Goal: Information Seeking & Learning: Check status

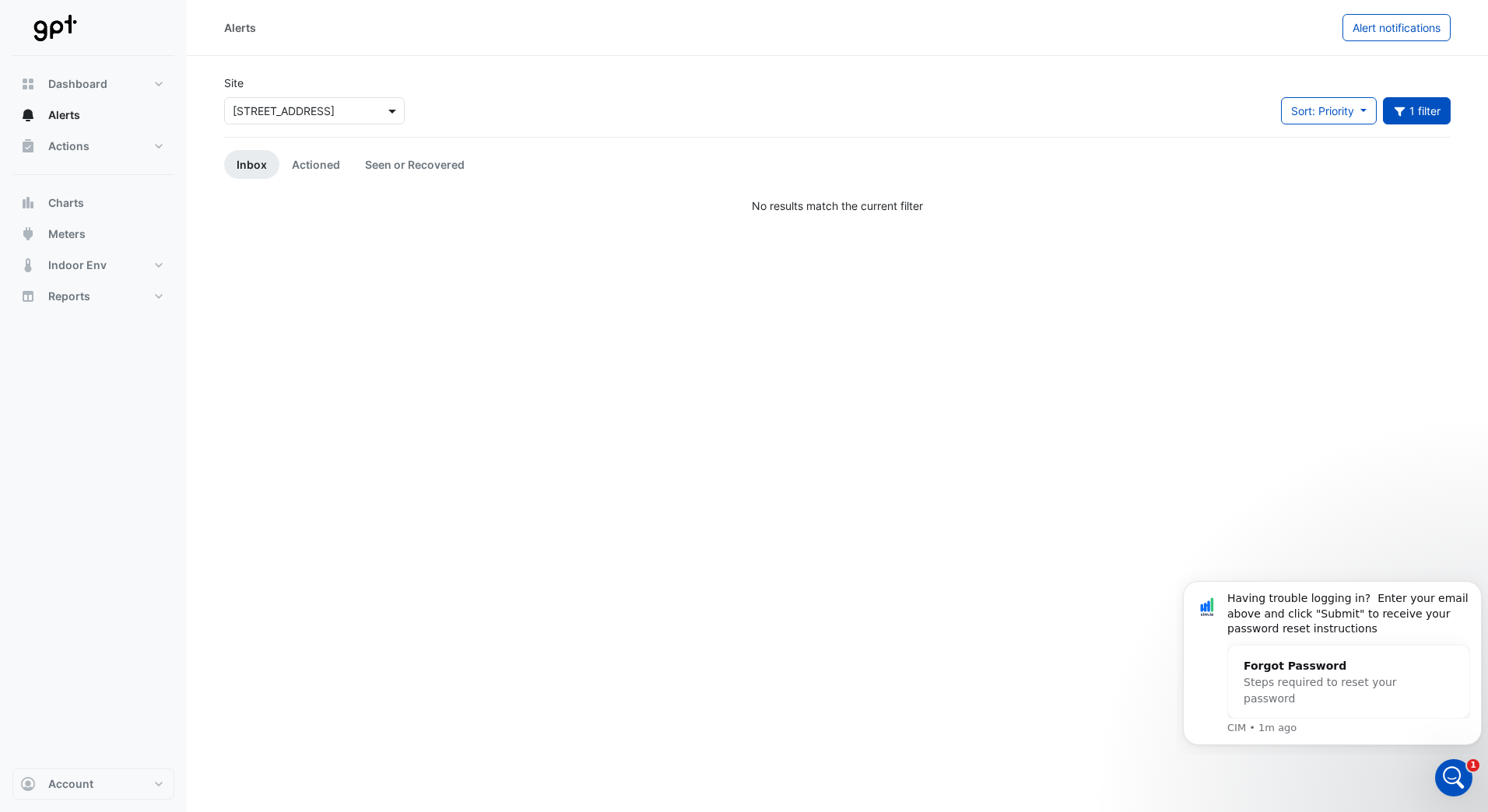
click at [390, 107] on span at bounding box center [394, 111] width 19 height 17
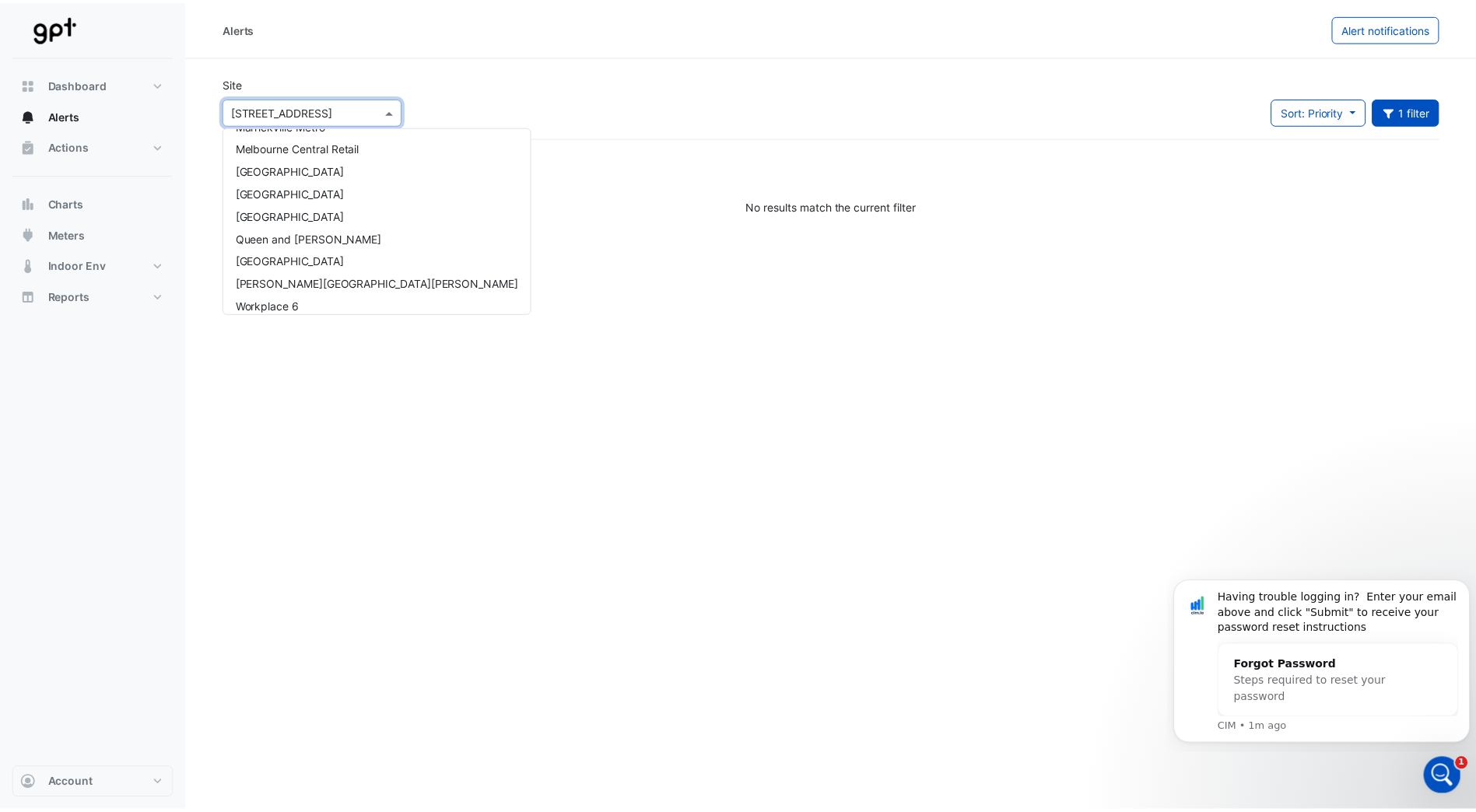
scroll to position [367, 0]
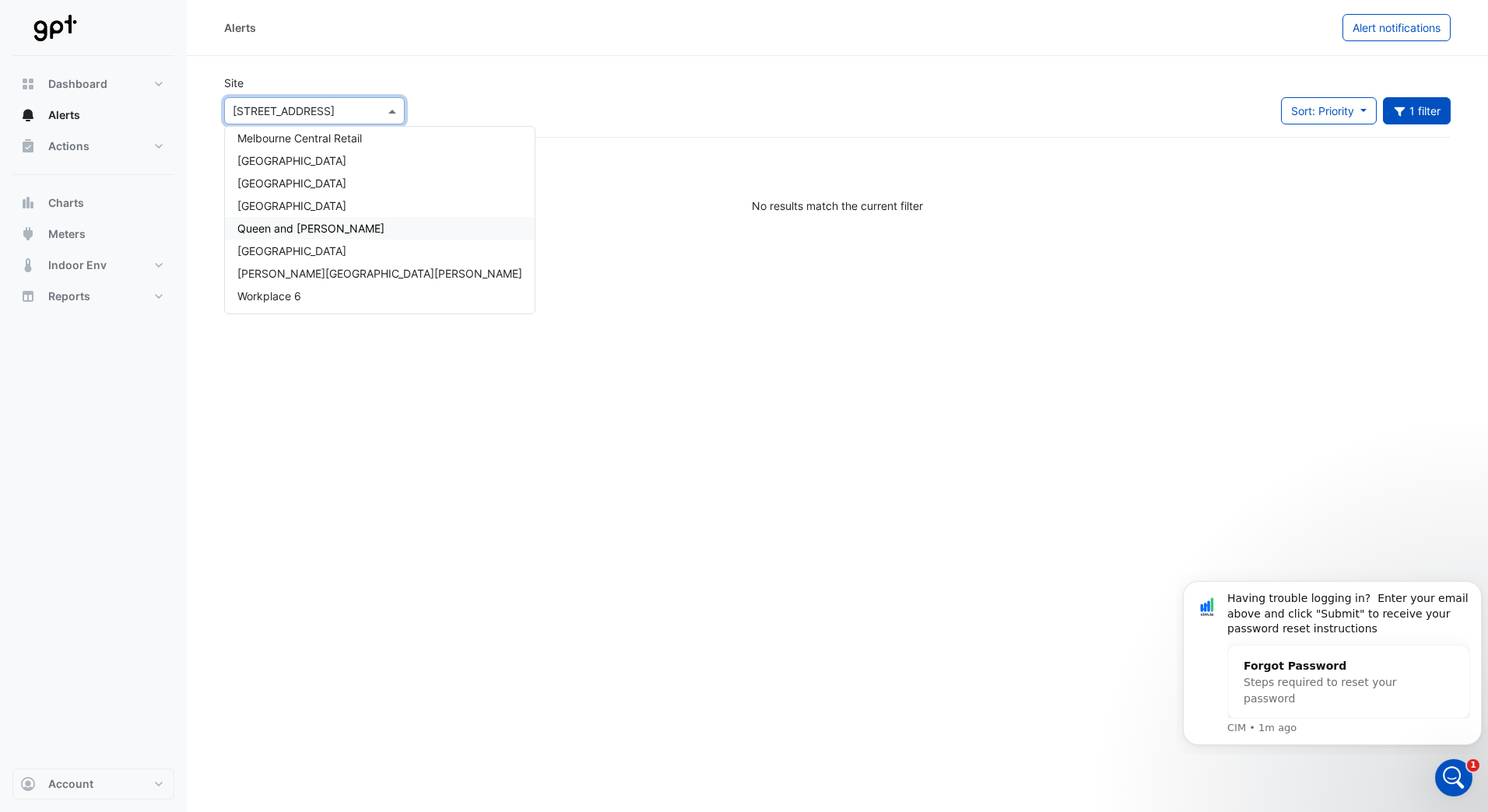
click at [316, 222] on span "Queen and [PERSON_NAME]" at bounding box center [310, 229] width 147 height 13
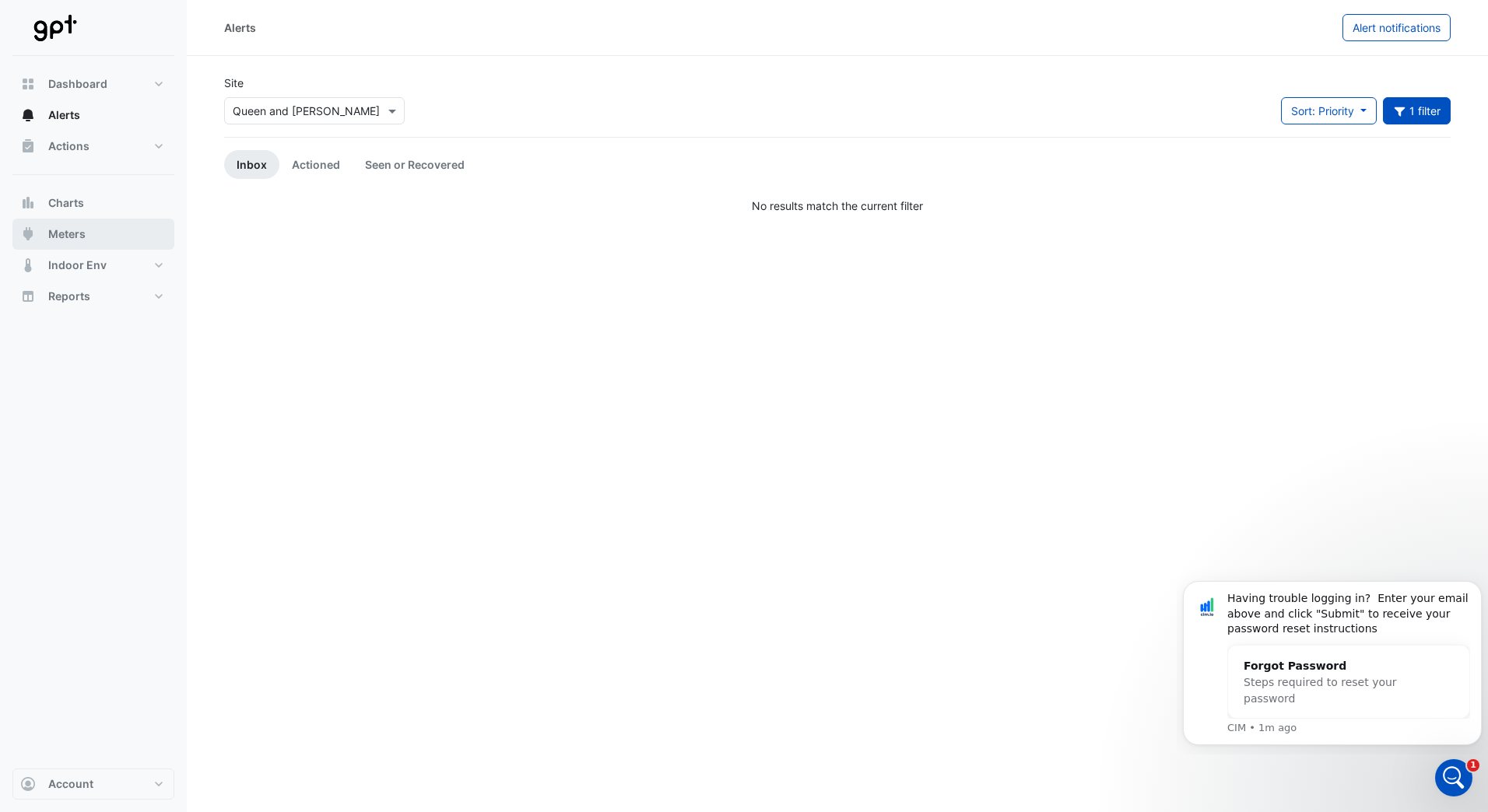
click at [75, 233] on span "Meters" at bounding box center [67, 234] width 37 height 16
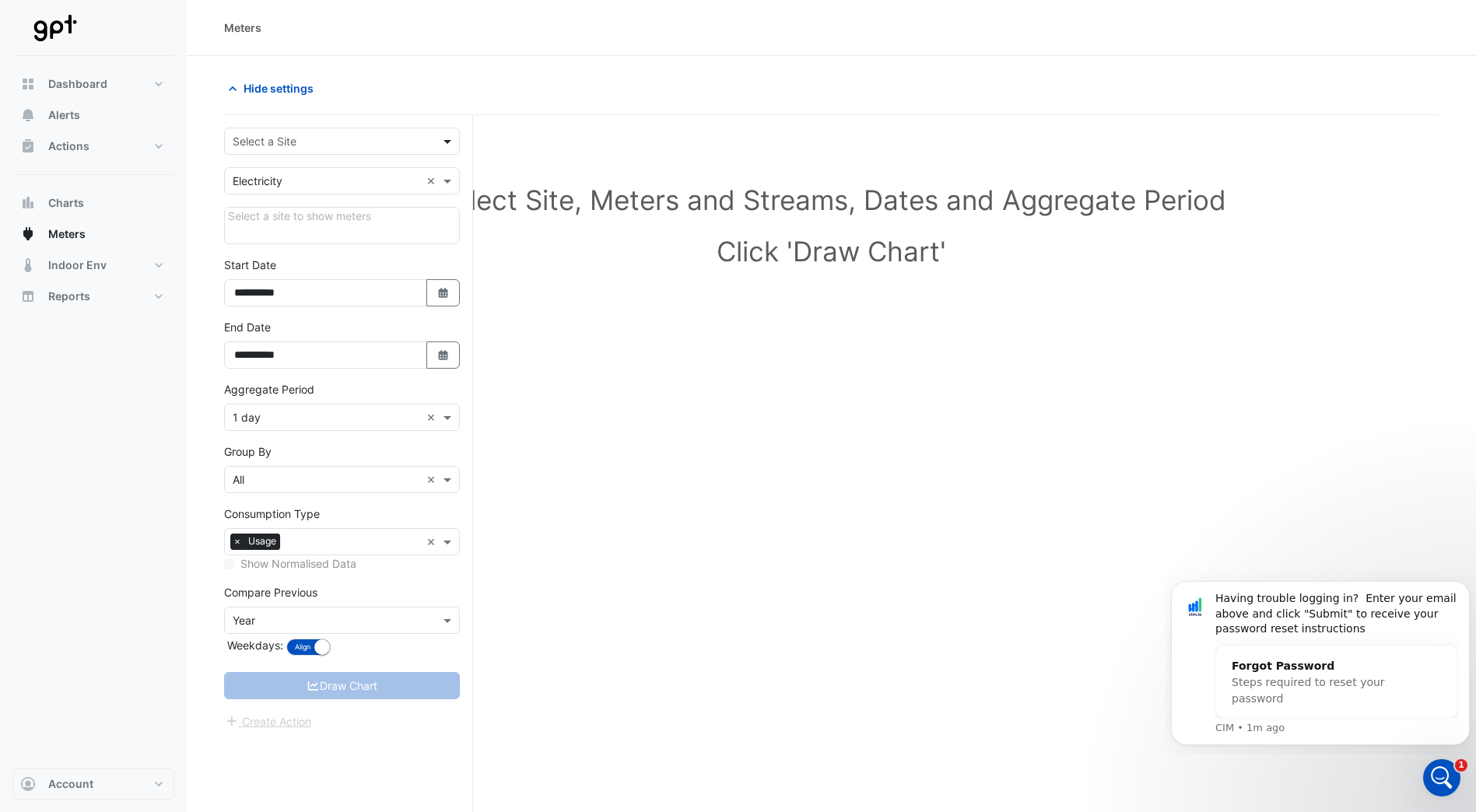
click at [447, 143] on span at bounding box center [448, 141] width 19 height 17
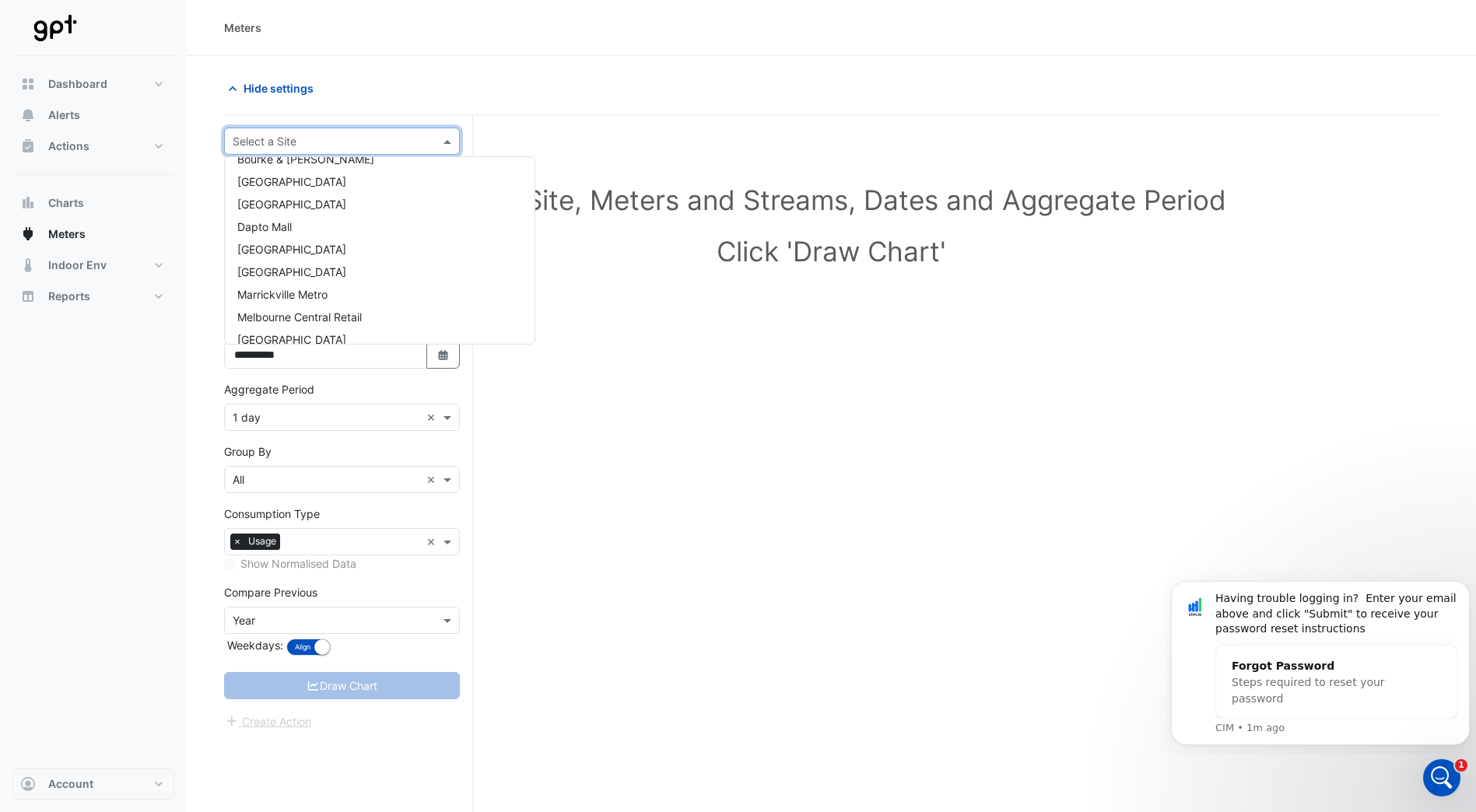
scroll to position [367, 0]
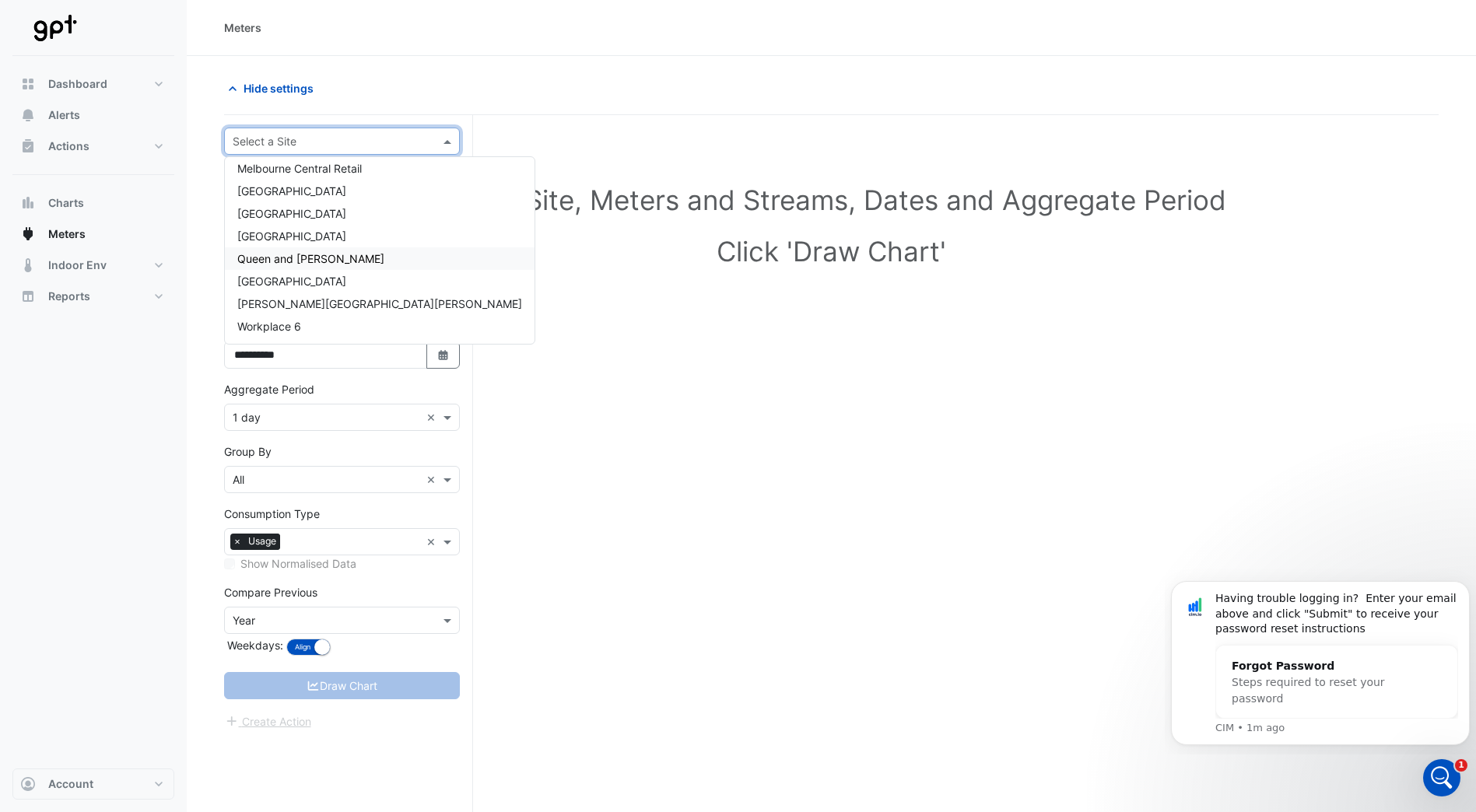
click at [331, 255] on div "Queen and [PERSON_NAME]" at bounding box center [379, 258] width 310 height 22
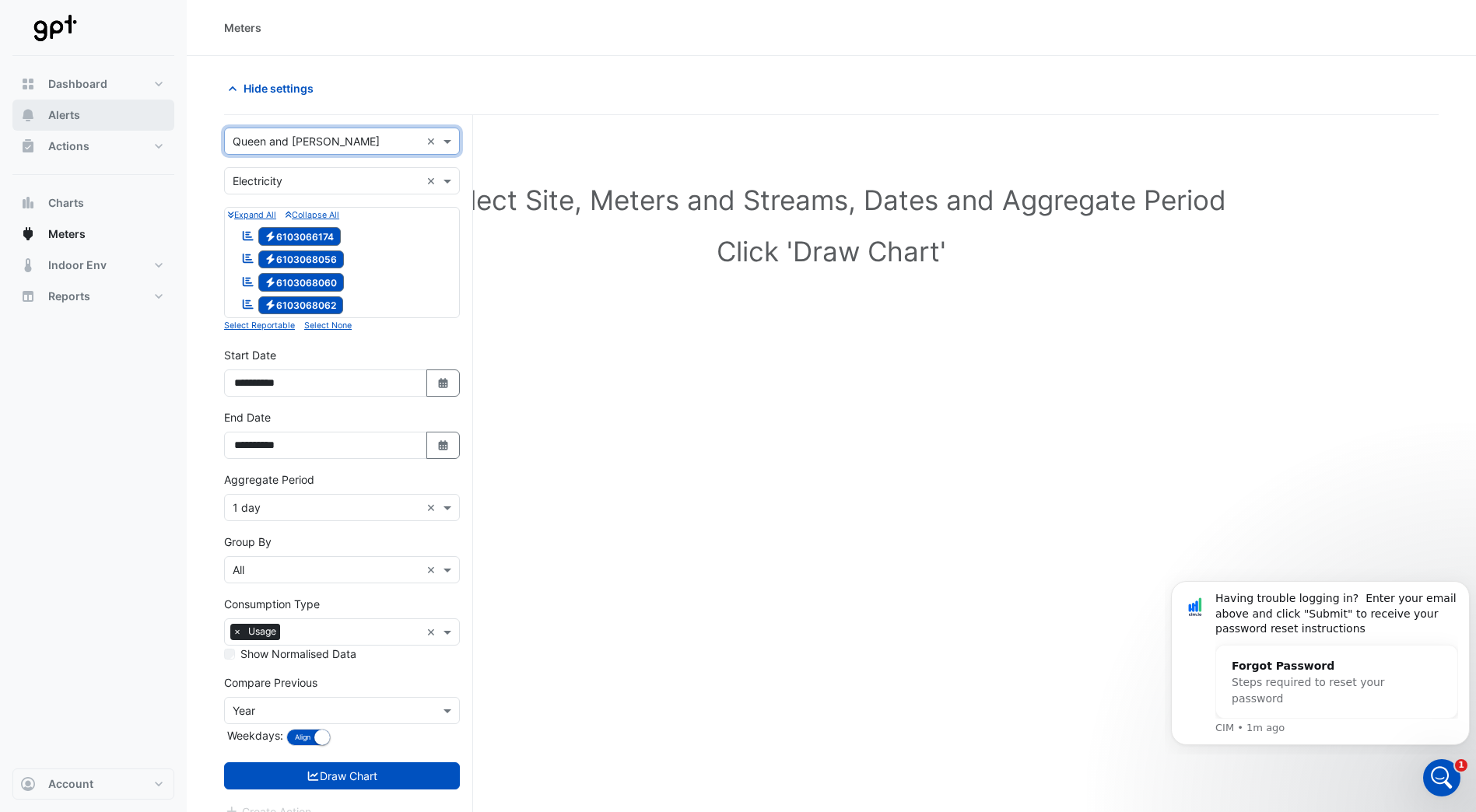
click at [71, 114] on span "Alerts" at bounding box center [64, 115] width 32 height 16
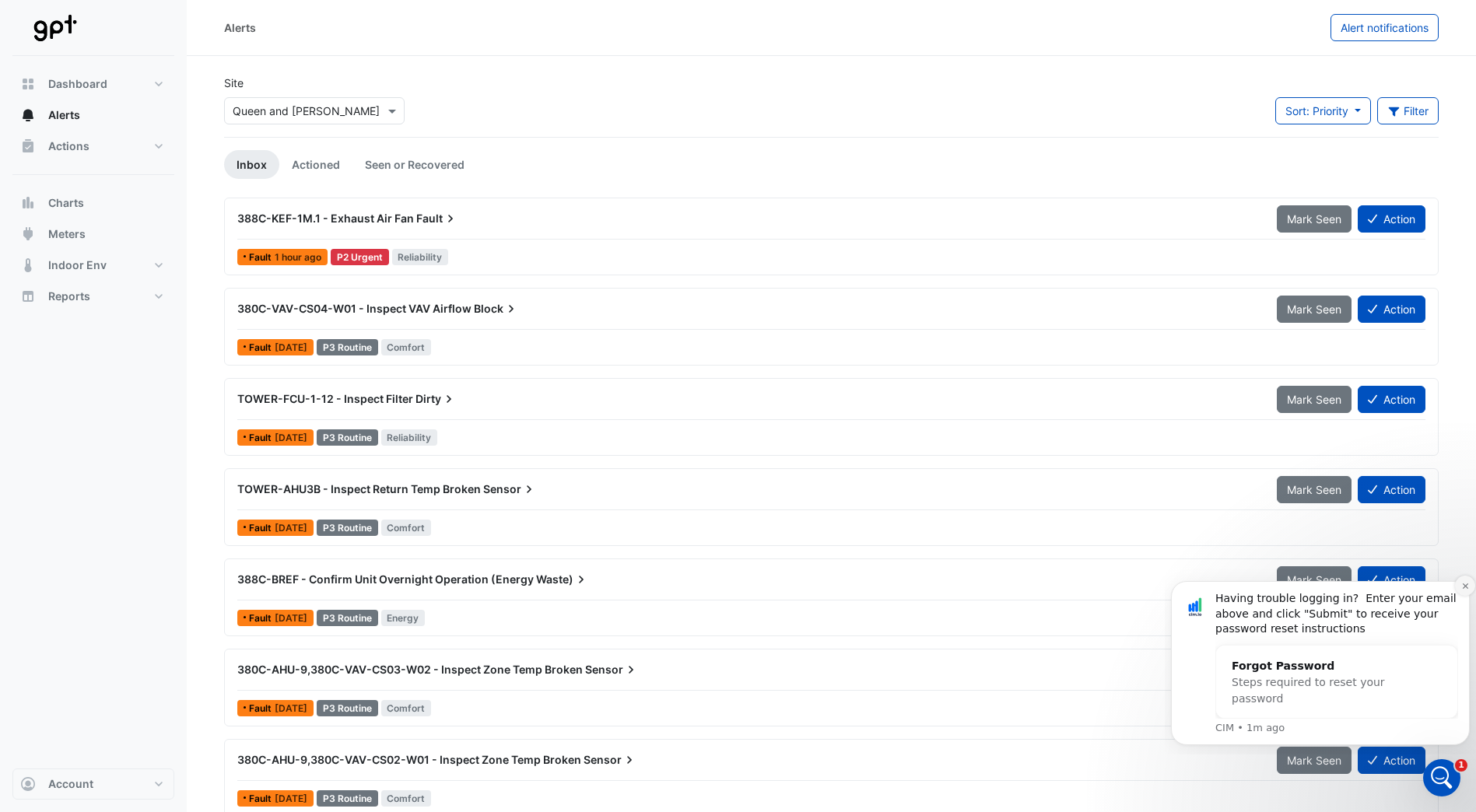
click at [1464, 587] on icon "Dismiss notification" at bounding box center [1464, 585] width 6 height 6
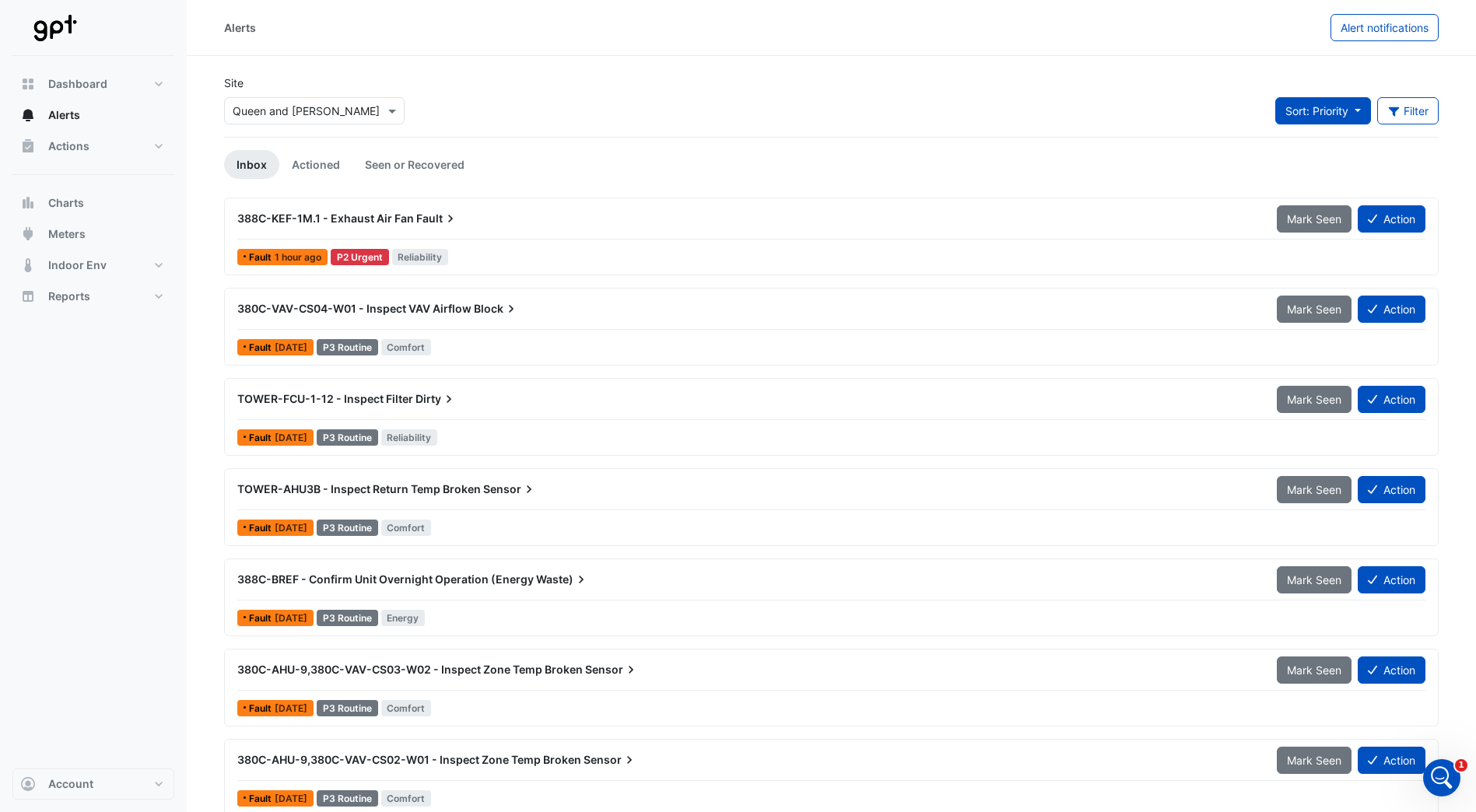
click at [1353, 110] on button "Sort: Priority" at bounding box center [1323, 111] width 96 height 27
click at [1421, 107] on button "Filter" at bounding box center [1408, 111] width 62 height 27
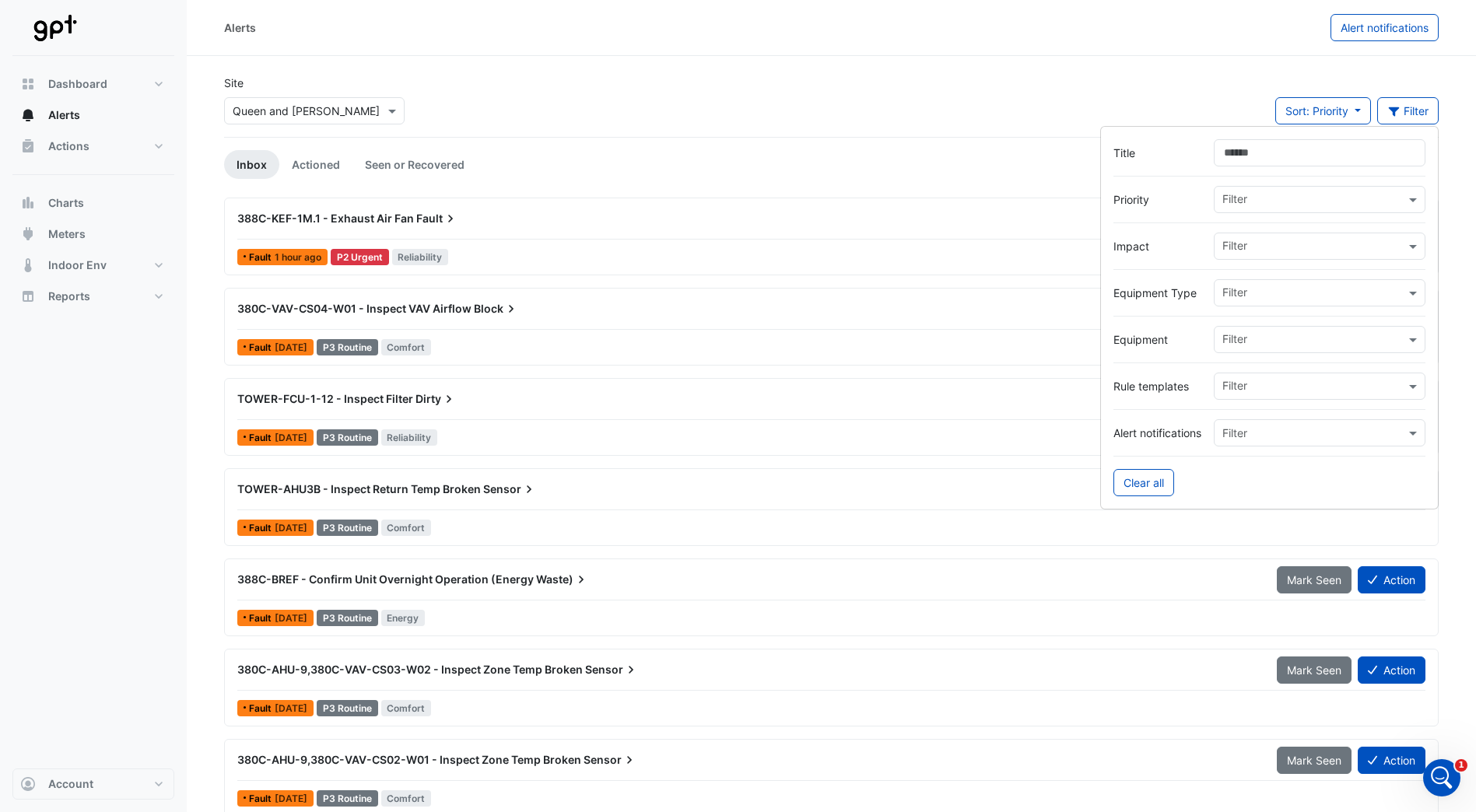
click at [1128, 94] on div "Site × Queen and [PERSON_NAME] Sort: Priority Priority Updated Filter" at bounding box center [831, 106] width 1233 height 62
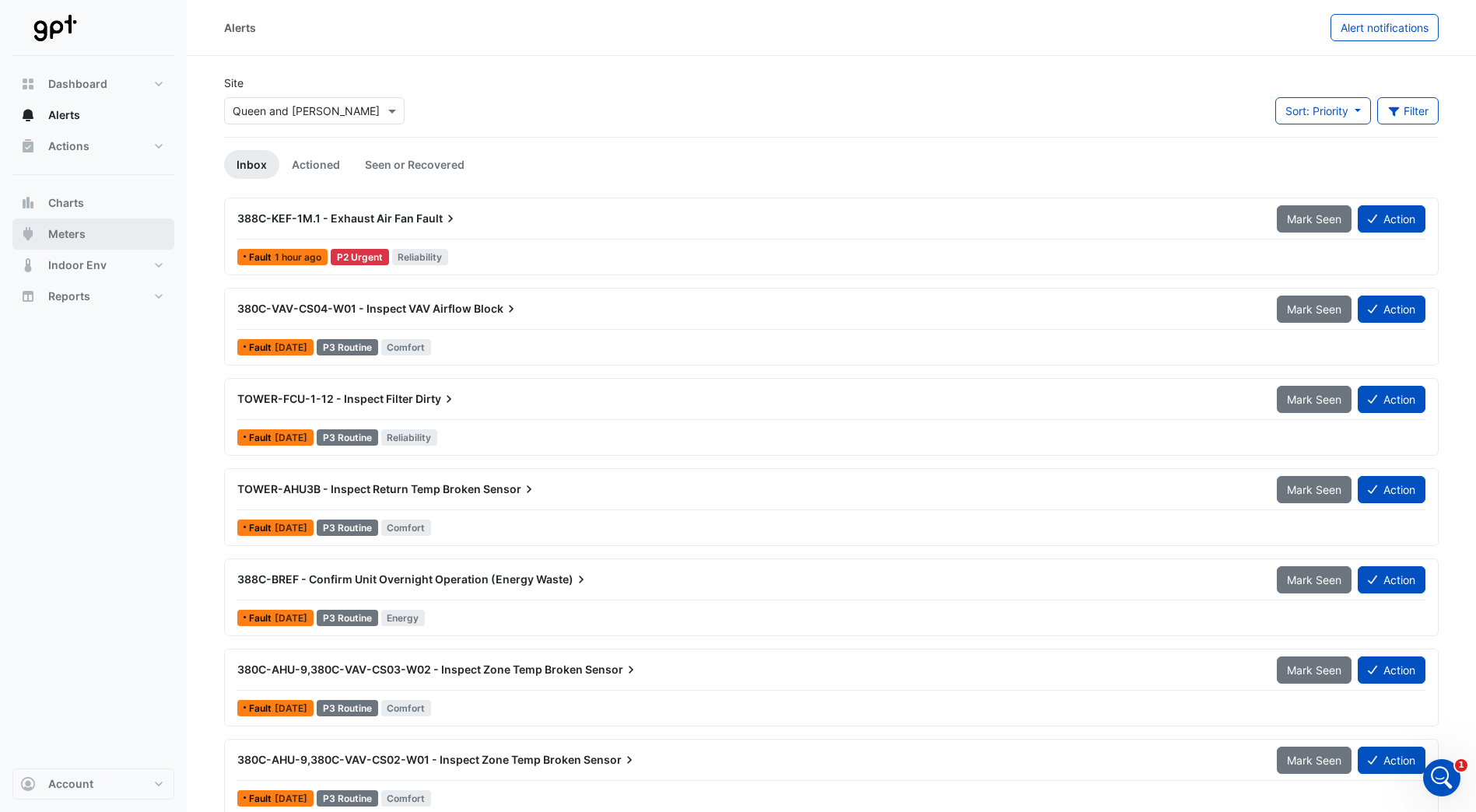
click at [67, 234] on span "Meters" at bounding box center [67, 234] width 37 height 16
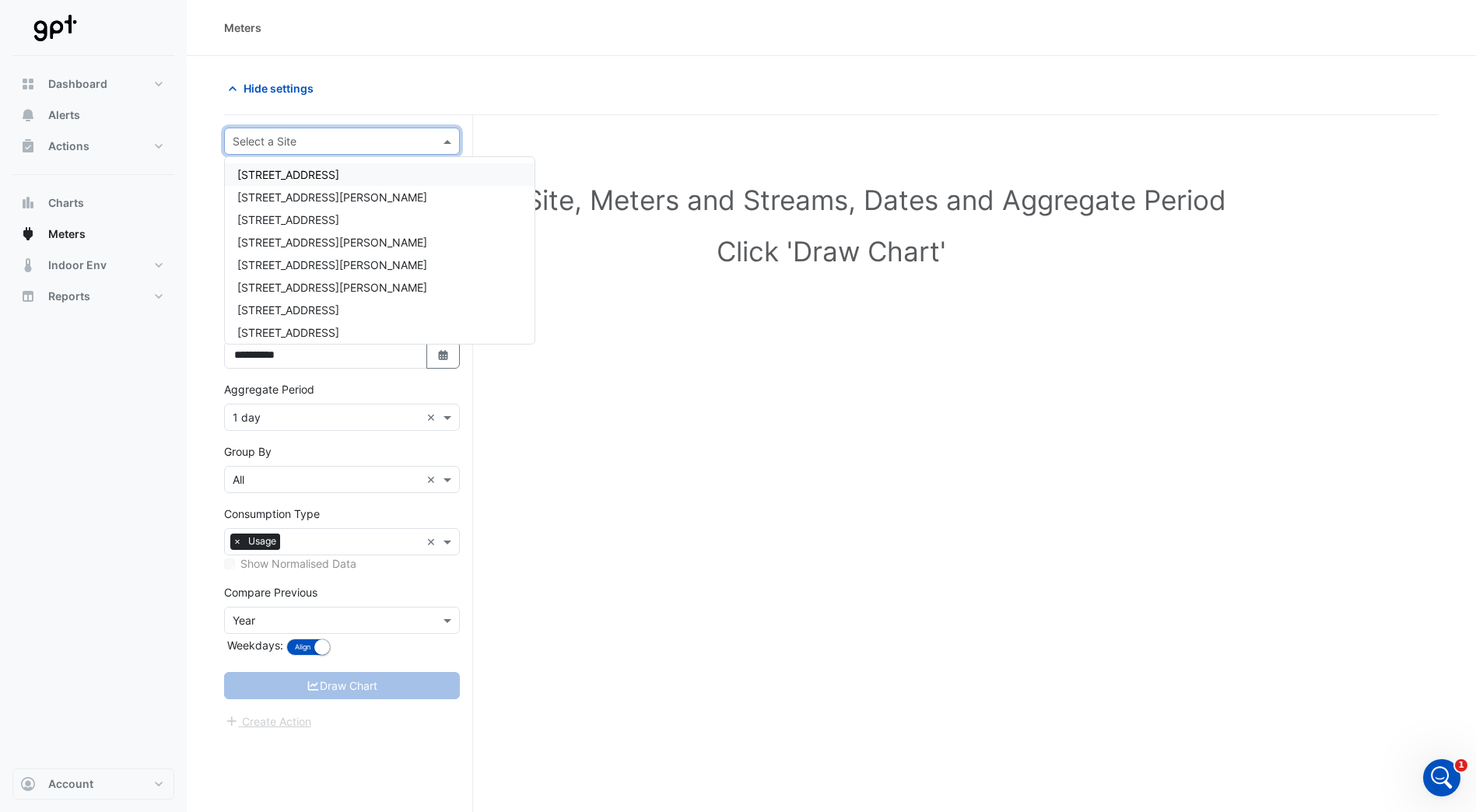
click at [448, 139] on span at bounding box center [448, 141] width 19 height 17
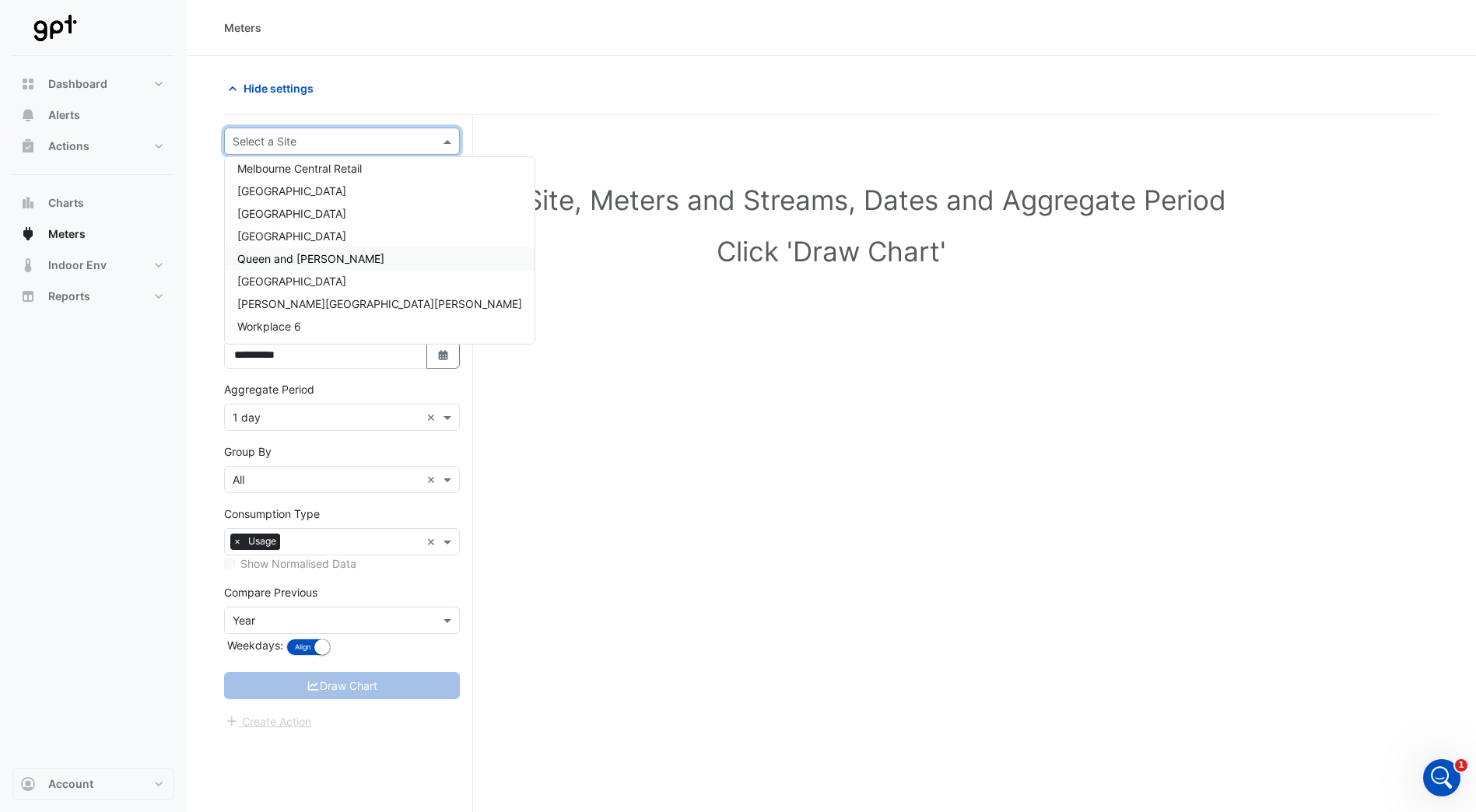
click at [357, 261] on div "Queen and [PERSON_NAME]" at bounding box center [379, 258] width 310 height 22
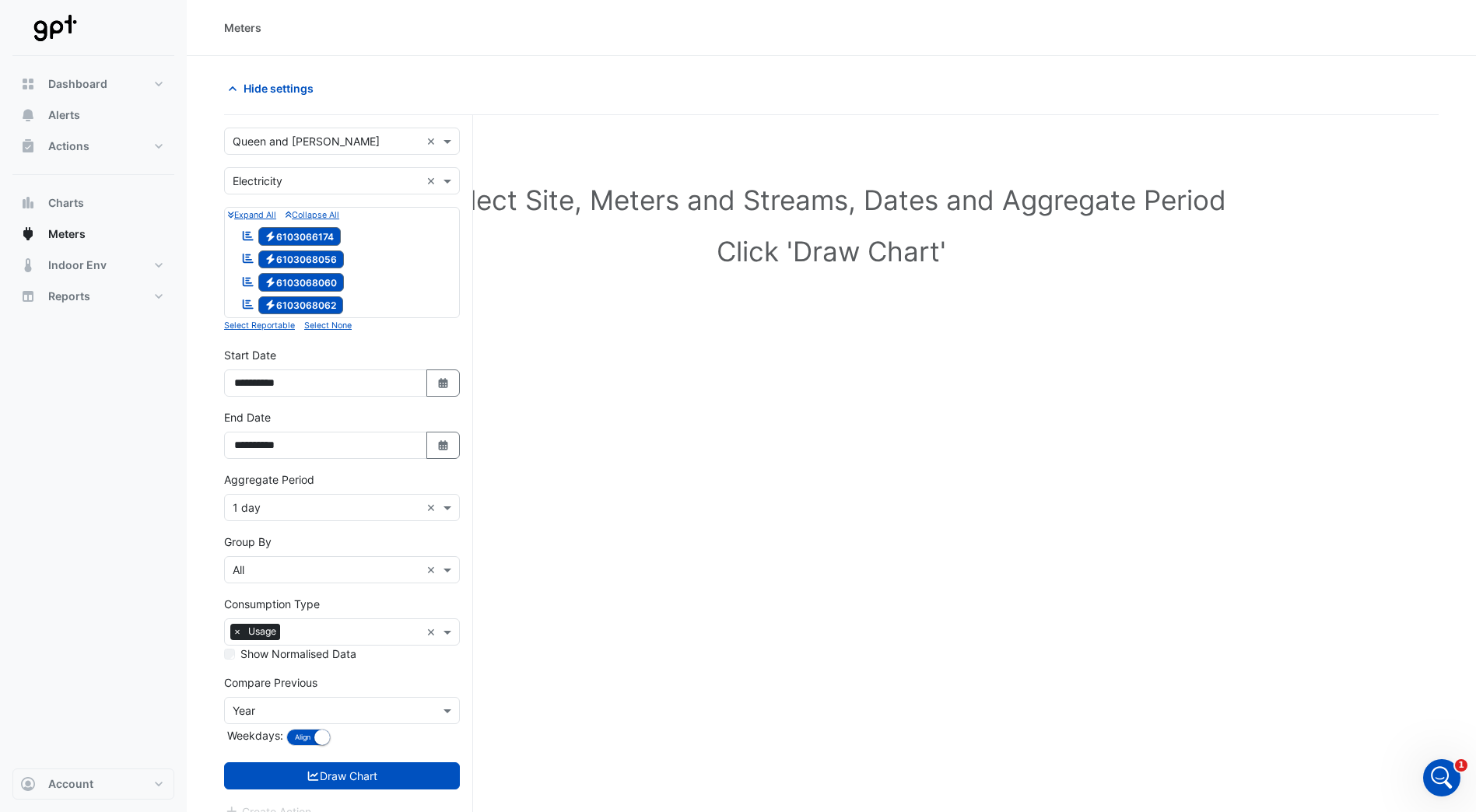
click at [250, 235] on icon "Reportable" at bounding box center [248, 235] width 14 height 11
click at [250, 257] on icon "Reportable" at bounding box center [248, 258] width 14 height 11
click at [245, 215] on small "Expand All" at bounding box center [252, 215] width 48 height 10
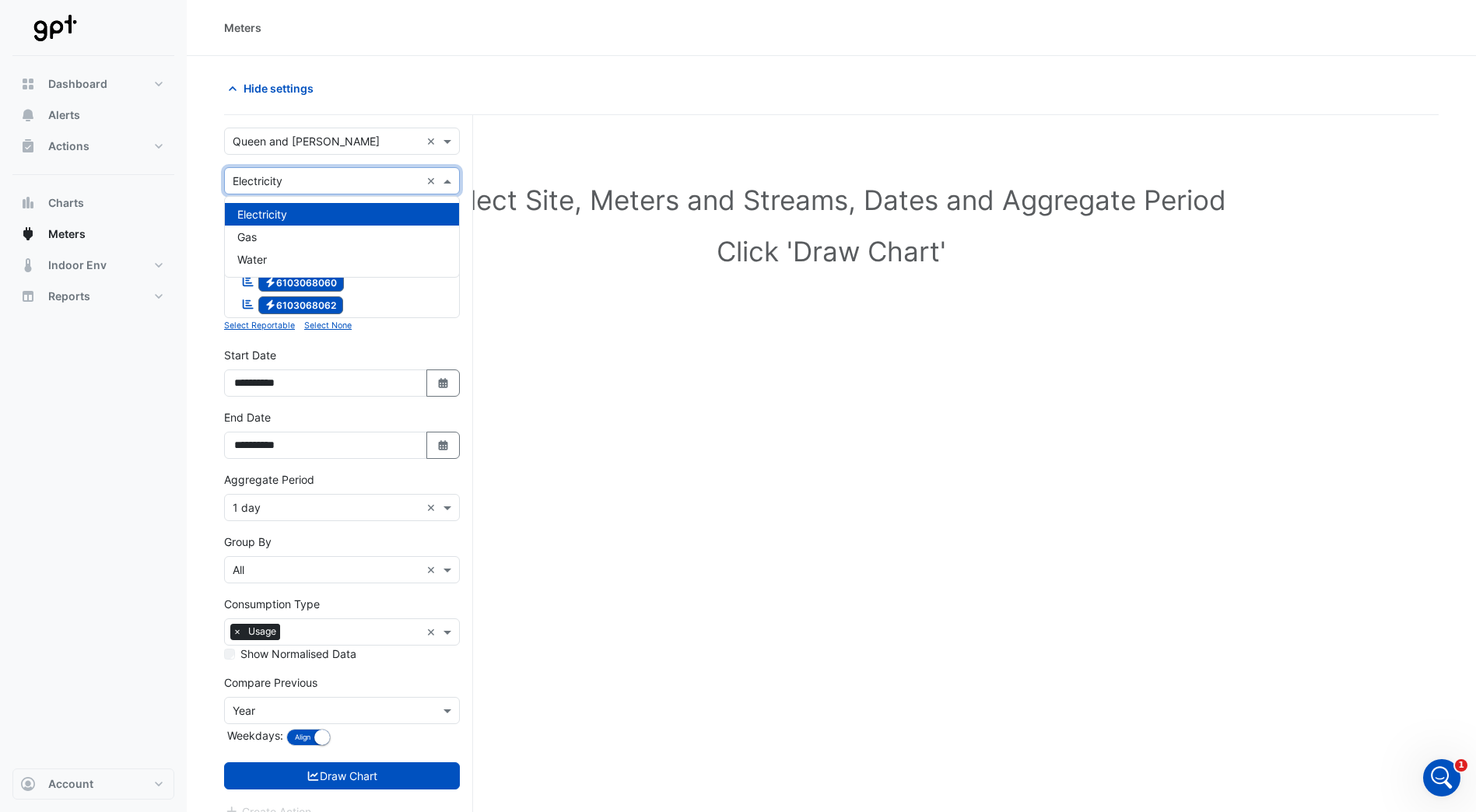
click at [450, 184] on span at bounding box center [448, 181] width 19 height 17
click at [285, 241] on div "Gas" at bounding box center [341, 236] width 234 height 22
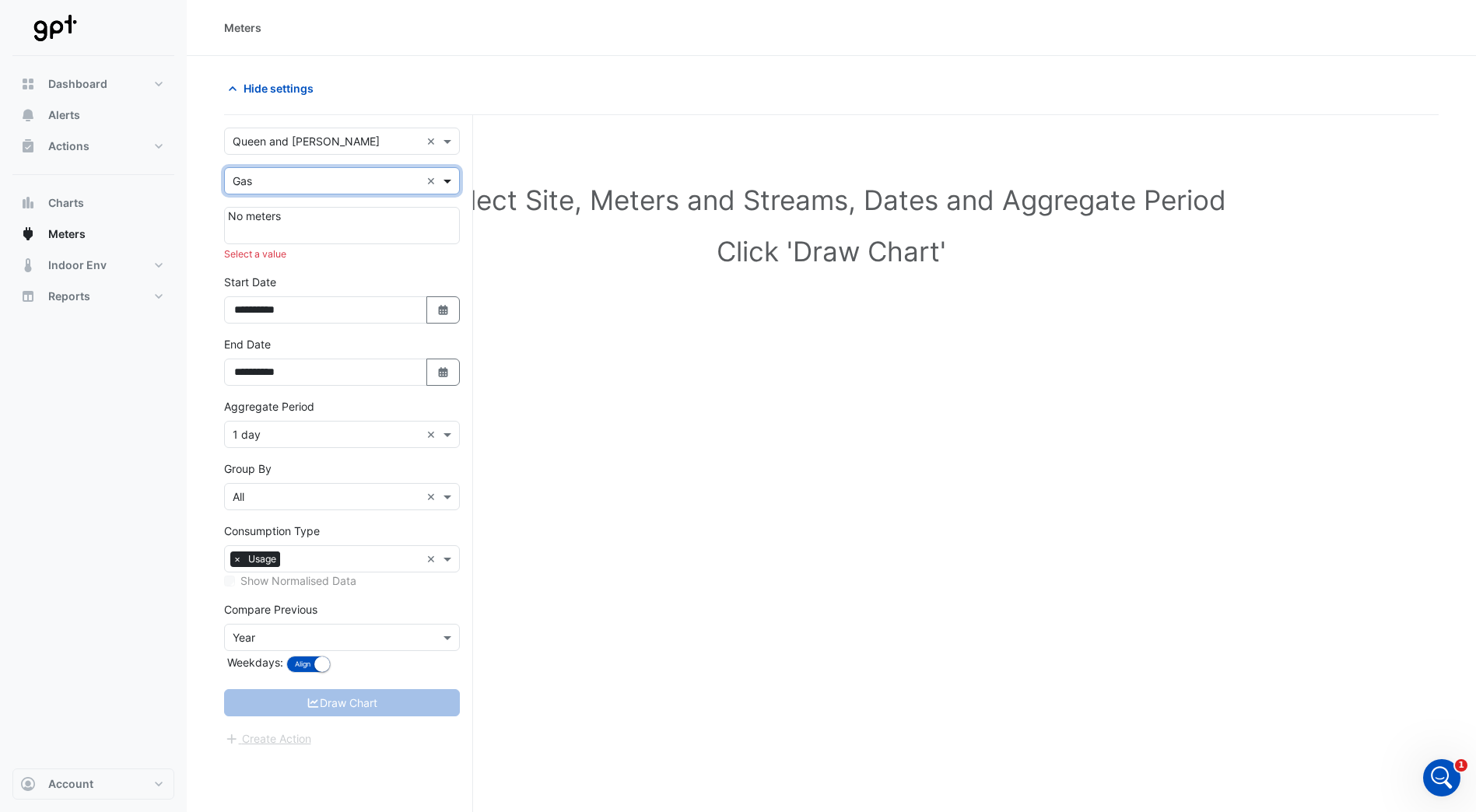
click at [448, 176] on span at bounding box center [448, 181] width 19 height 17
click at [329, 261] on div "Water" at bounding box center [341, 259] width 234 height 22
click at [448, 184] on span at bounding box center [448, 181] width 19 height 17
click at [398, 236] on div "Gas" at bounding box center [341, 236] width 234 height 22
click at [448, 183] on span at bounding box center [448, 181] width 19 height 17
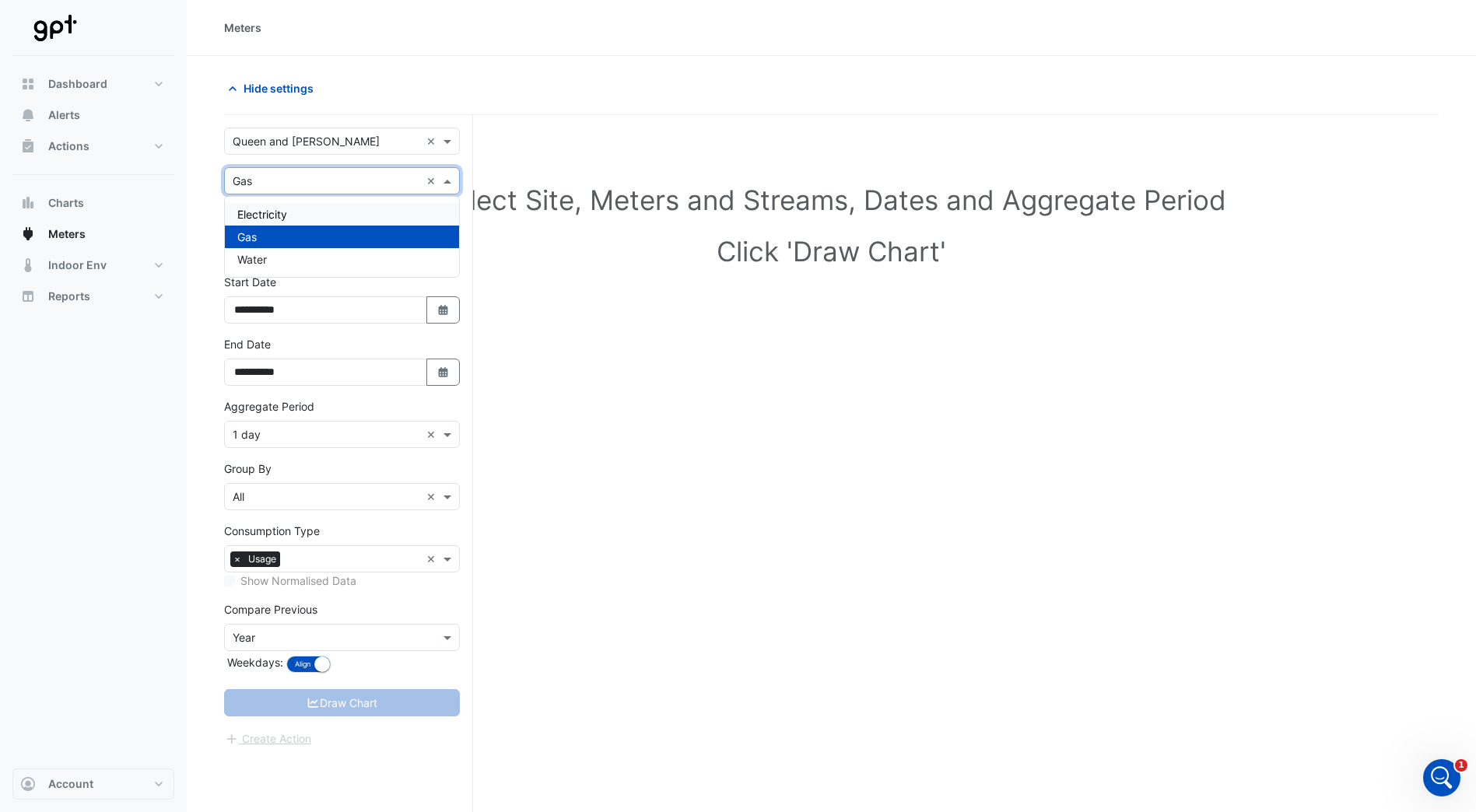
click at [401, 215] on div "Electricity" at bounding box center [341, 214] width 234 height 22
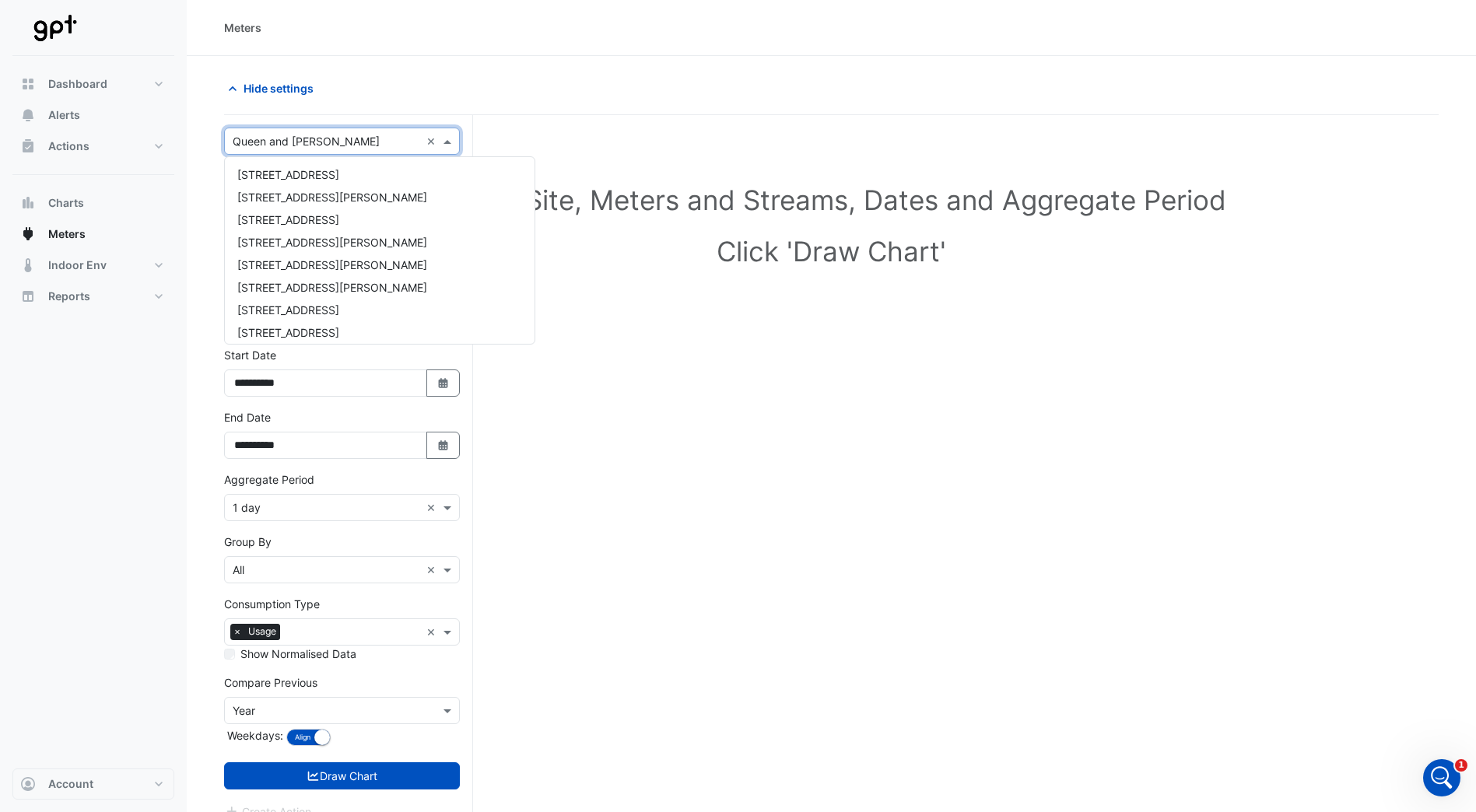
click at [448, 145] on span at bounding box center [448, 141] width 19 height 17
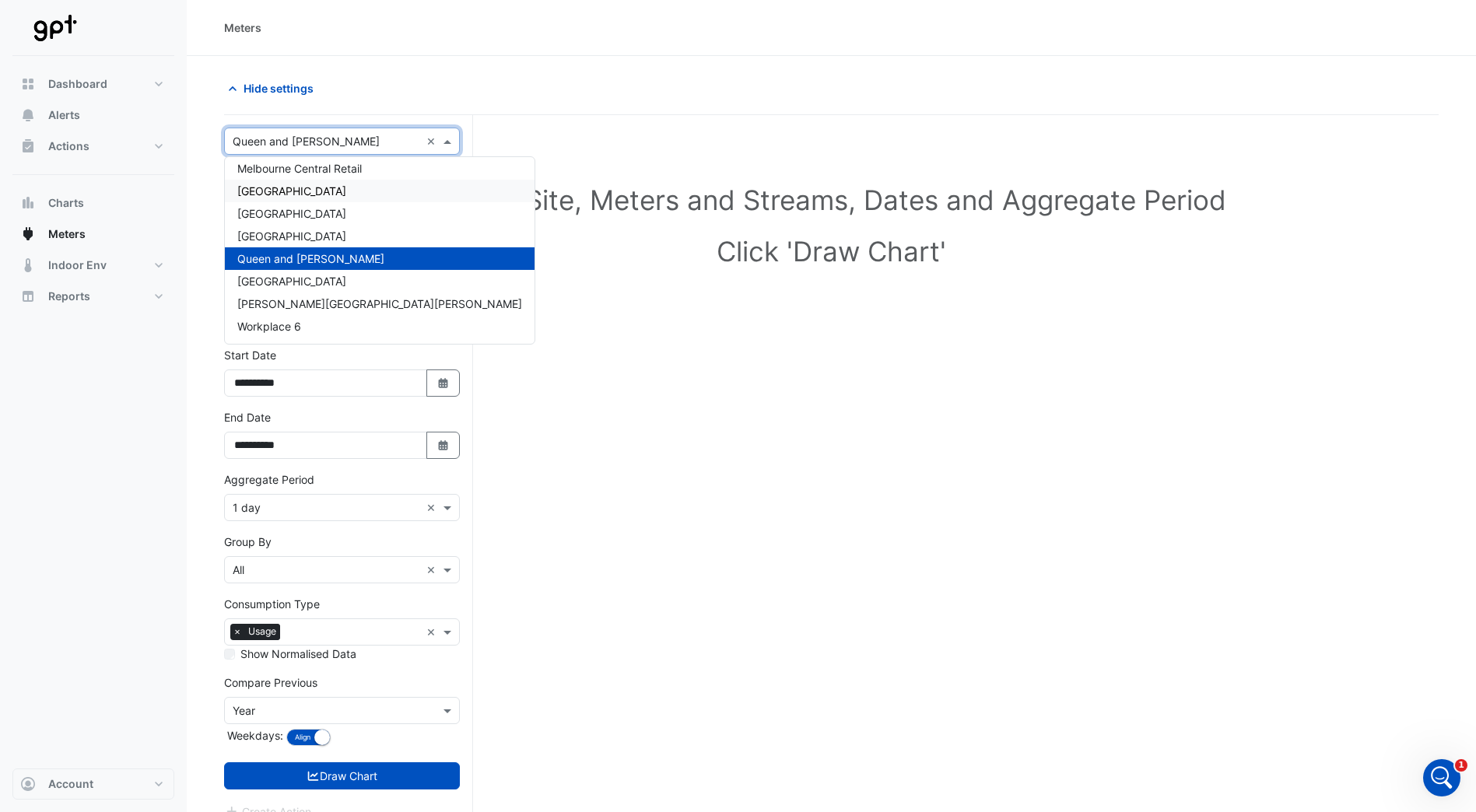
click at [346, 189] on span "[GEOGRAPHIC_DATA]" at bounding box center [291, 191] width 109 height 13
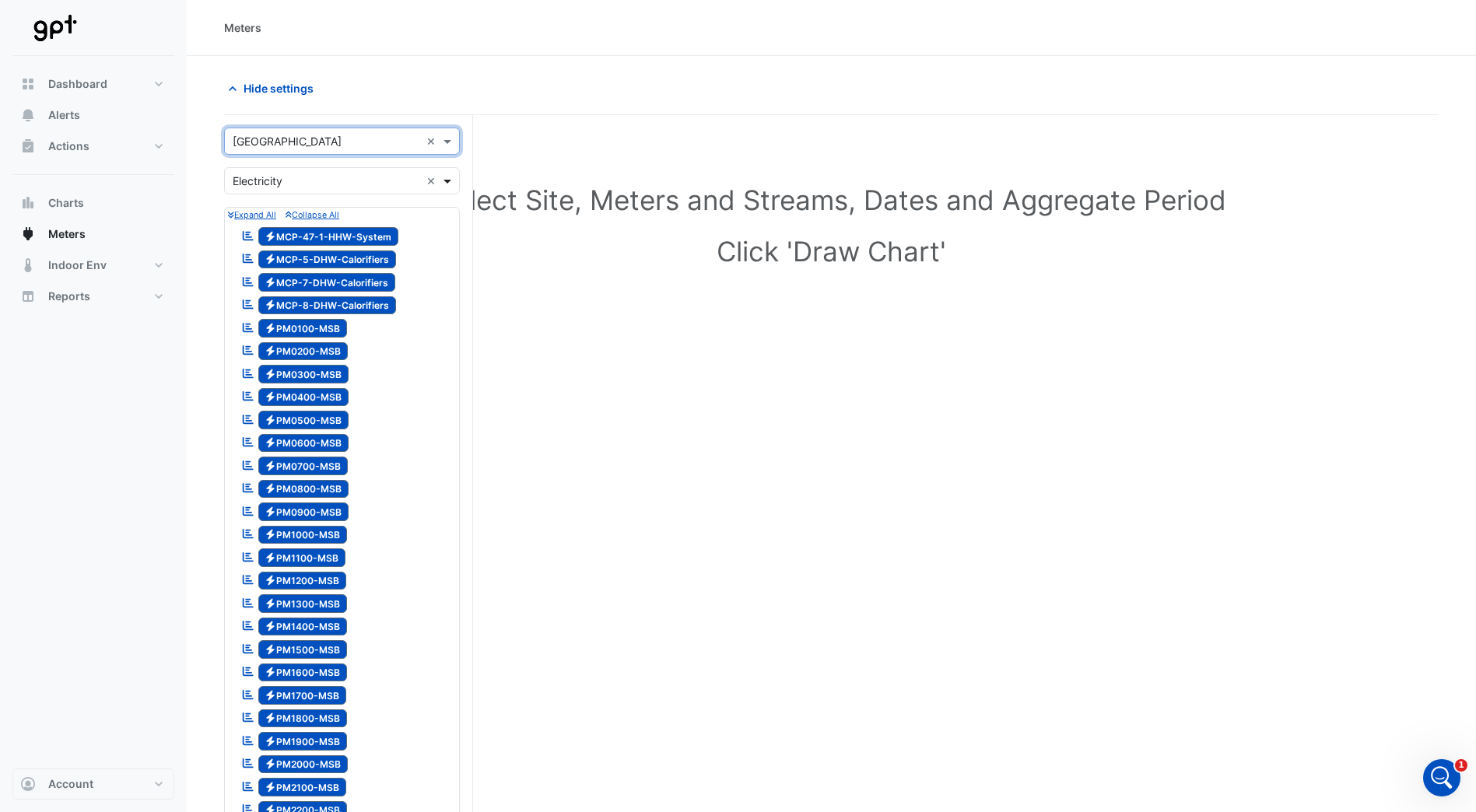
click at [448, 179] on span at bounding box center [448, 181] width 19 height 17
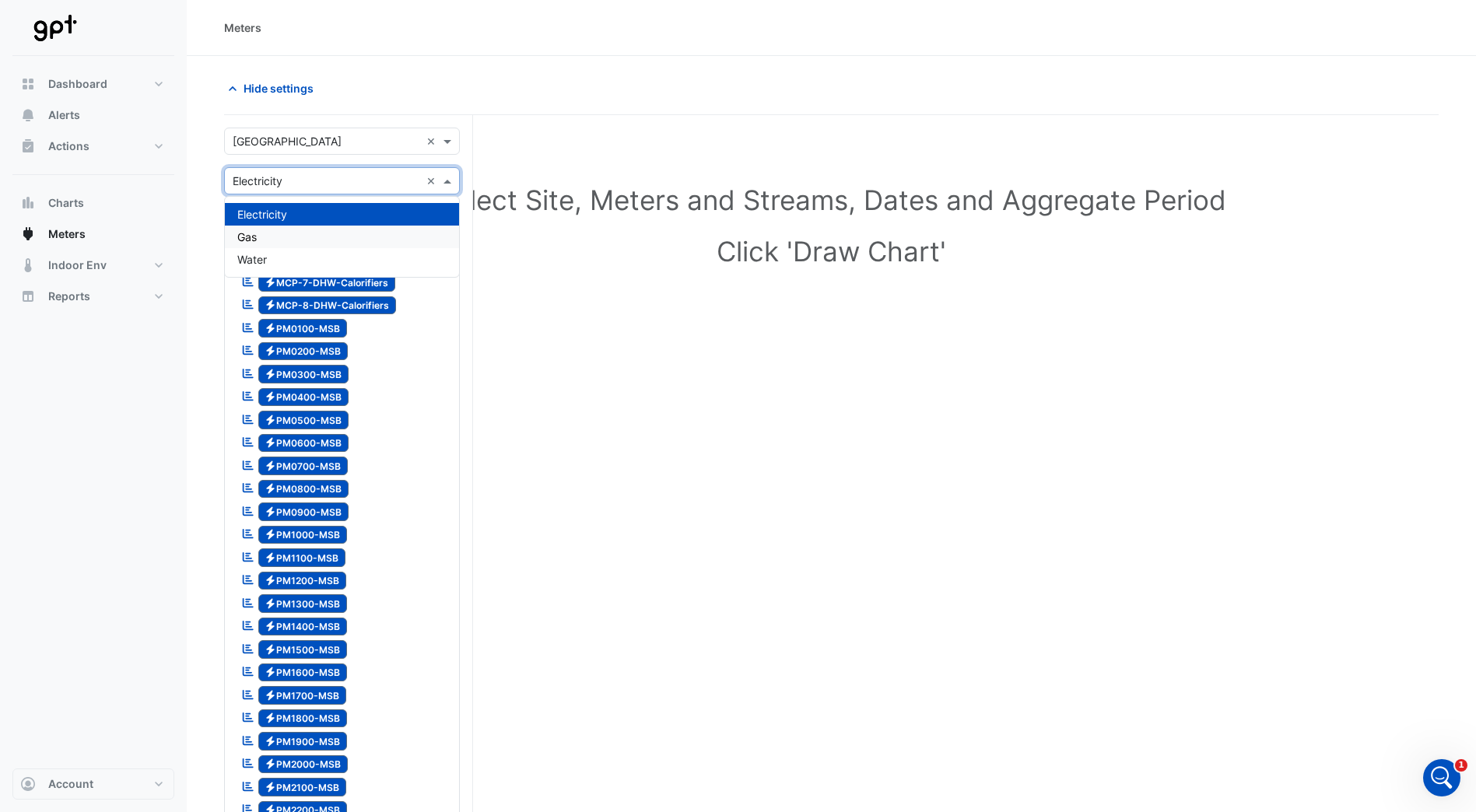
click at [379, 234] on div "Gas" at bounding box center [341, 236] width 234 height 22
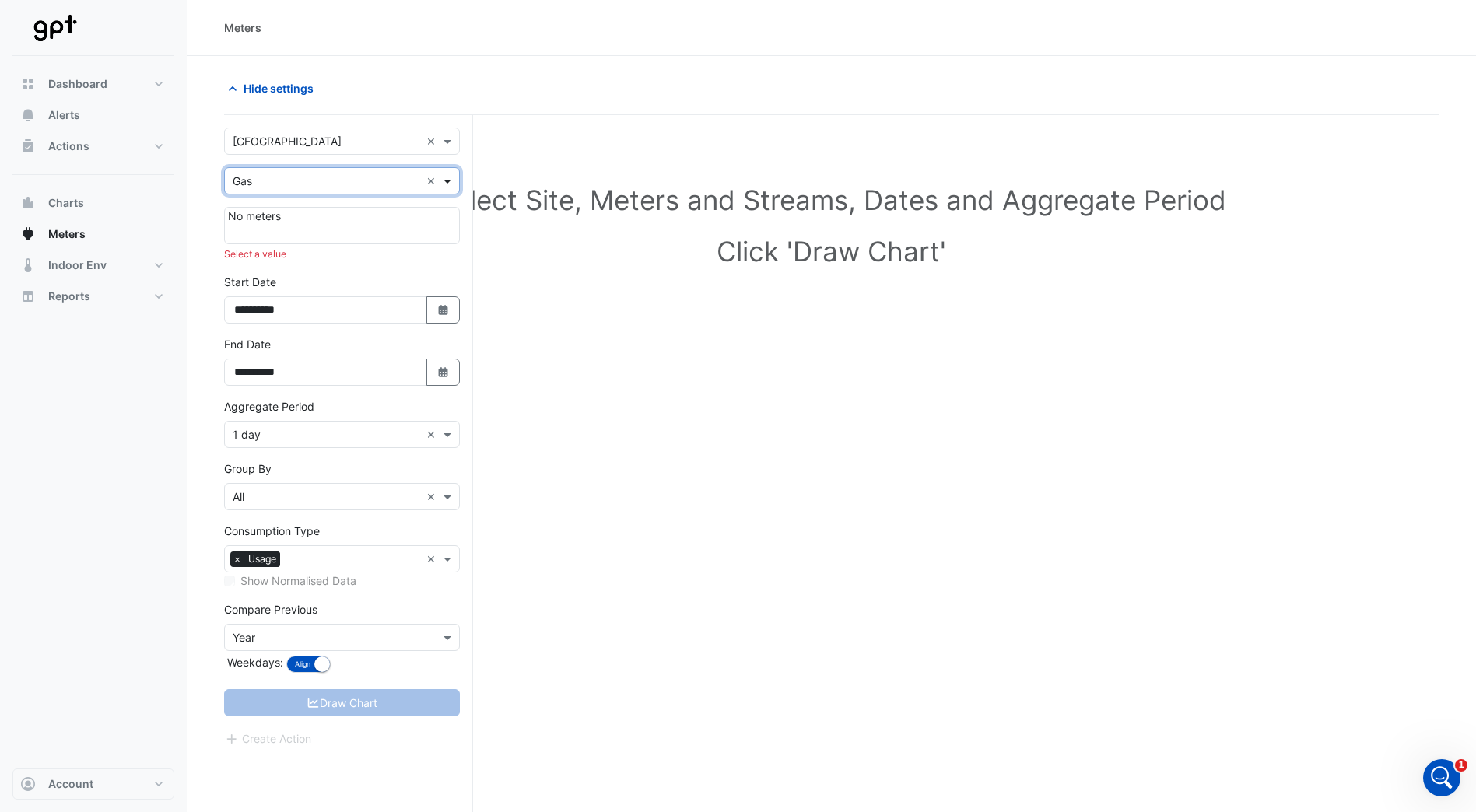
click at [449, 183] on span at bounding box center [448, 181] width 19 height 17
click at [356, 258] on div "Water" at bounding box center [341, 259] width 234 height 22
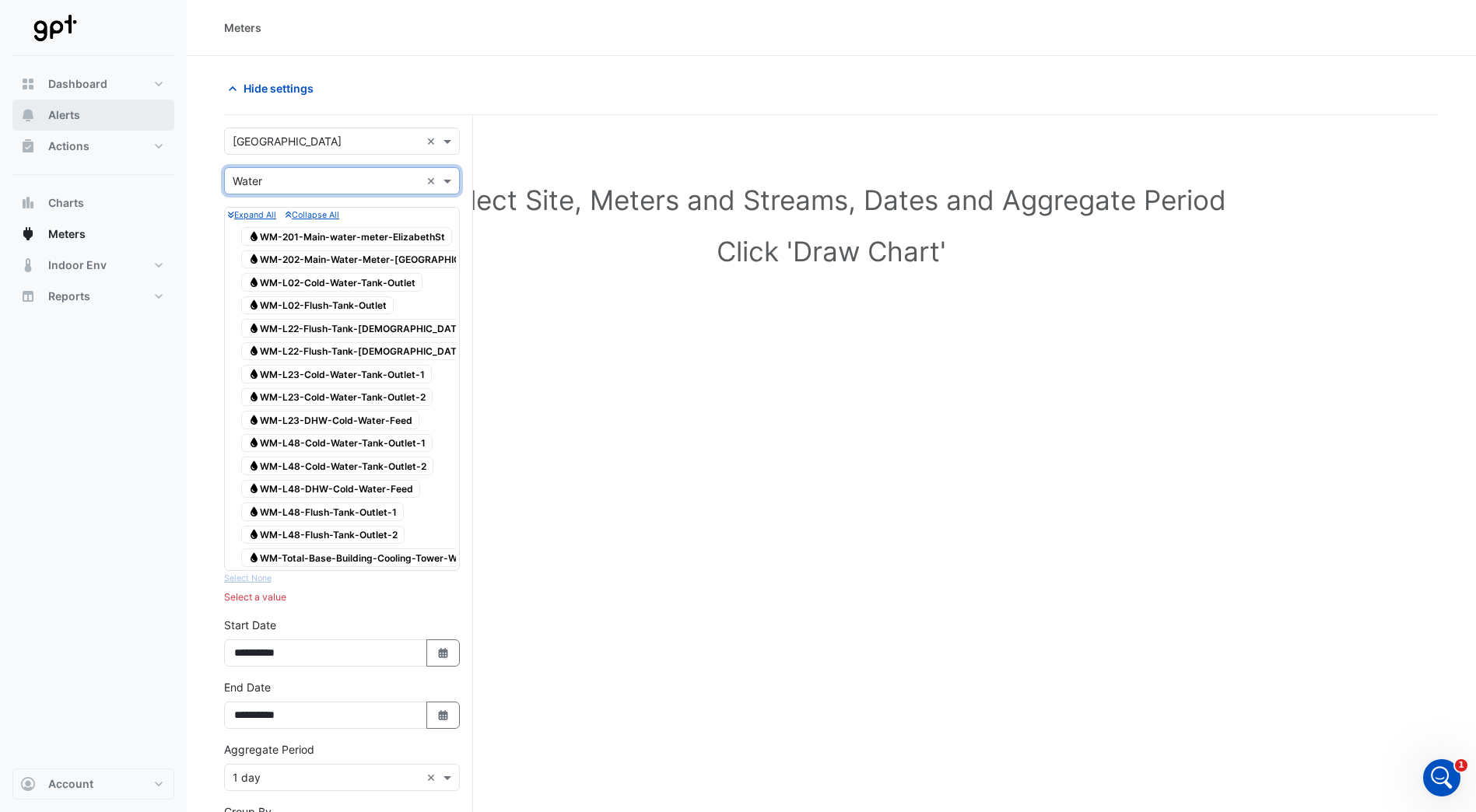
click at [84, 116] on button "Alerts" at bounding box center [93, 115] width 162 height 31
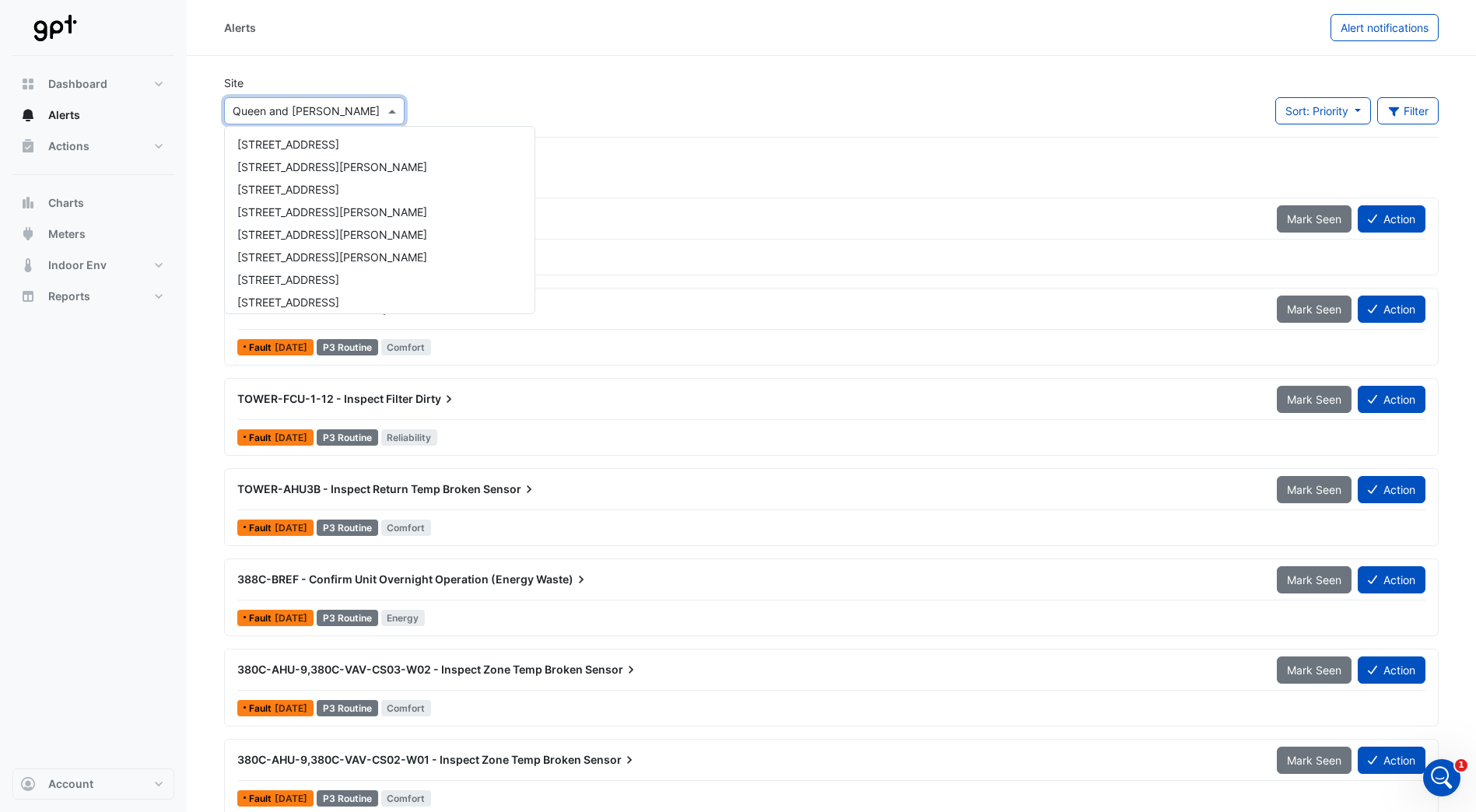
click at [391, 112] on span at bounding box center [394, 111] width 19 height 17
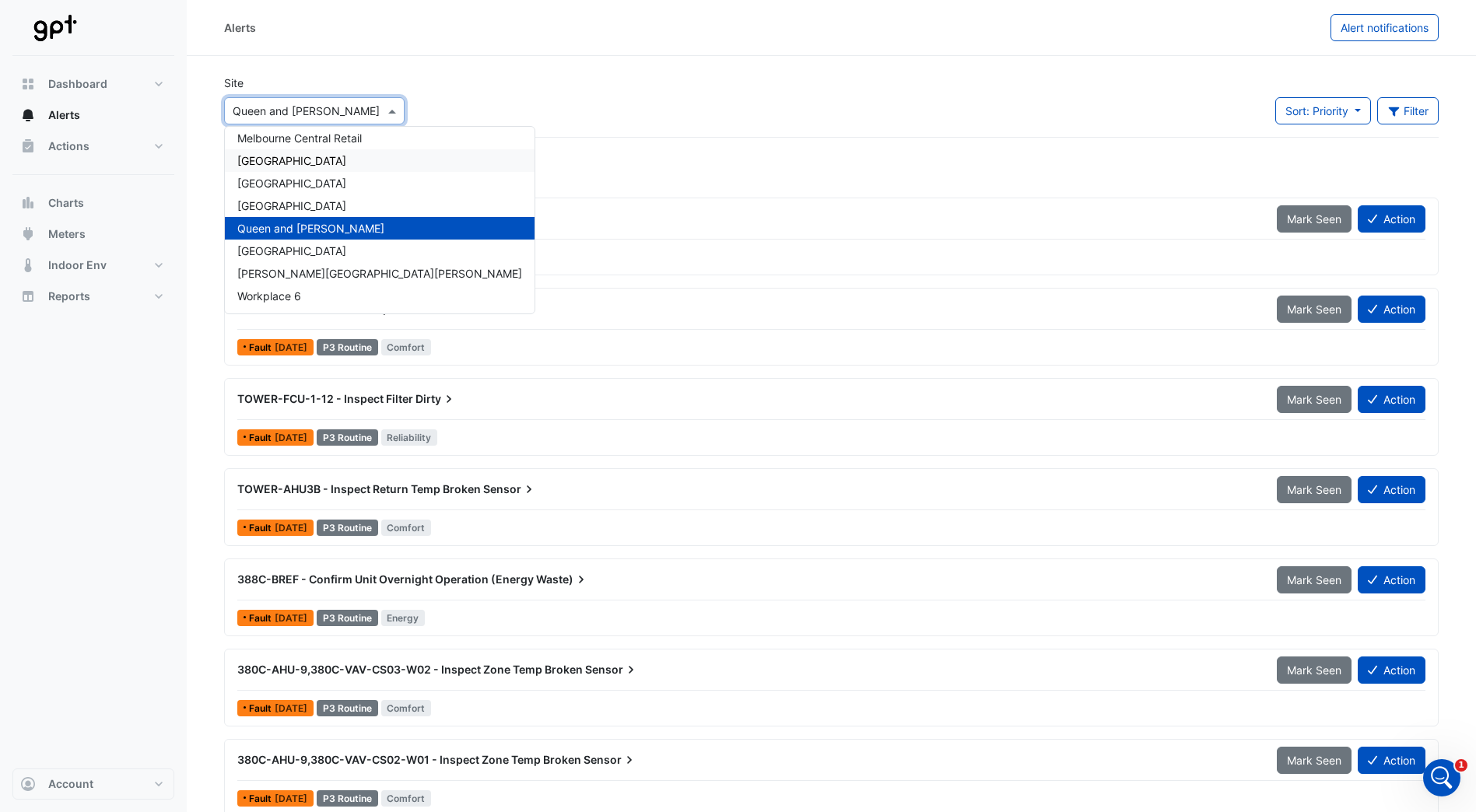
click at [346, 160] on span "[GEOGRAPHIC_DATA]" at bounding box center [291, 161] width 109 height 13
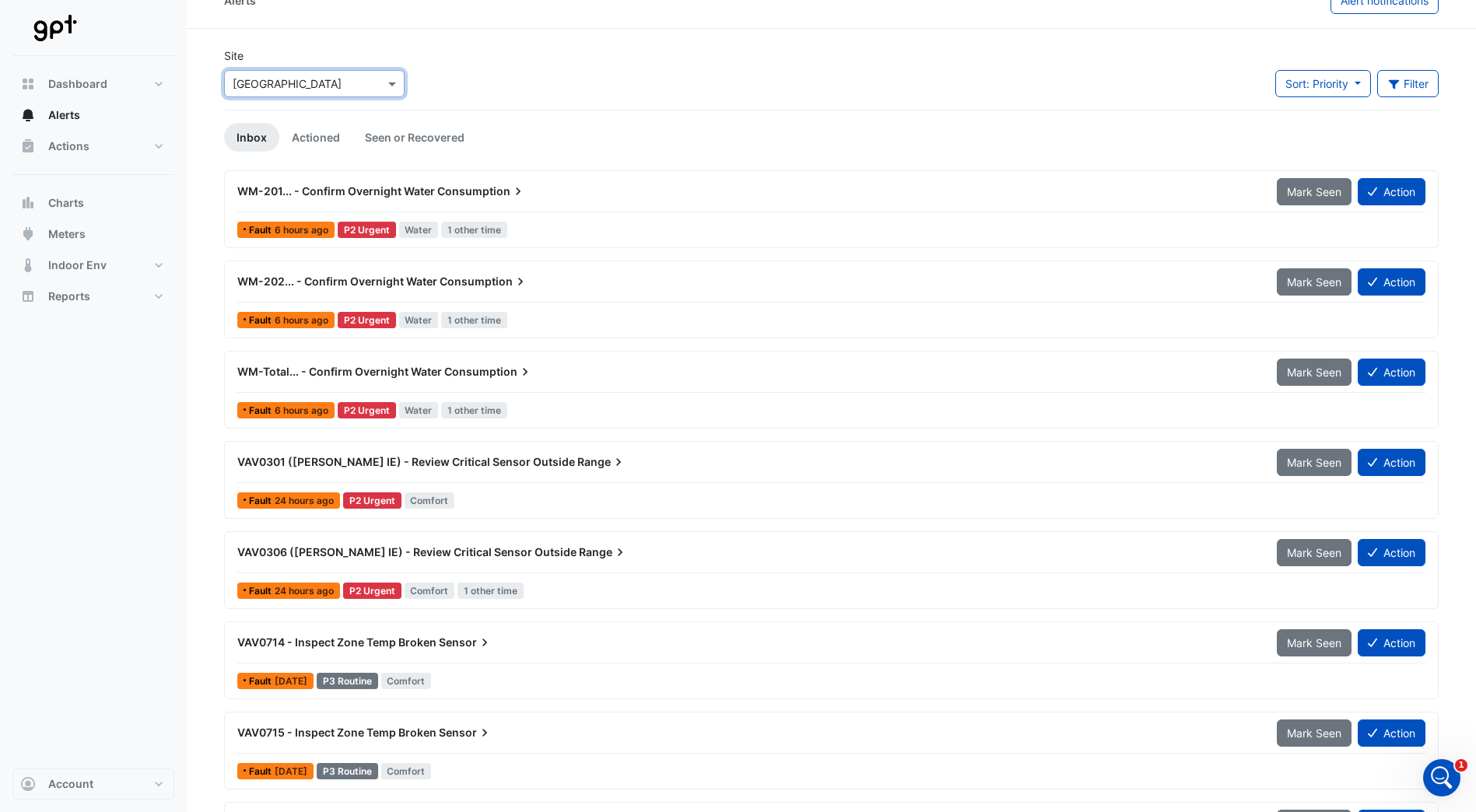
scroll to position [20, 0]
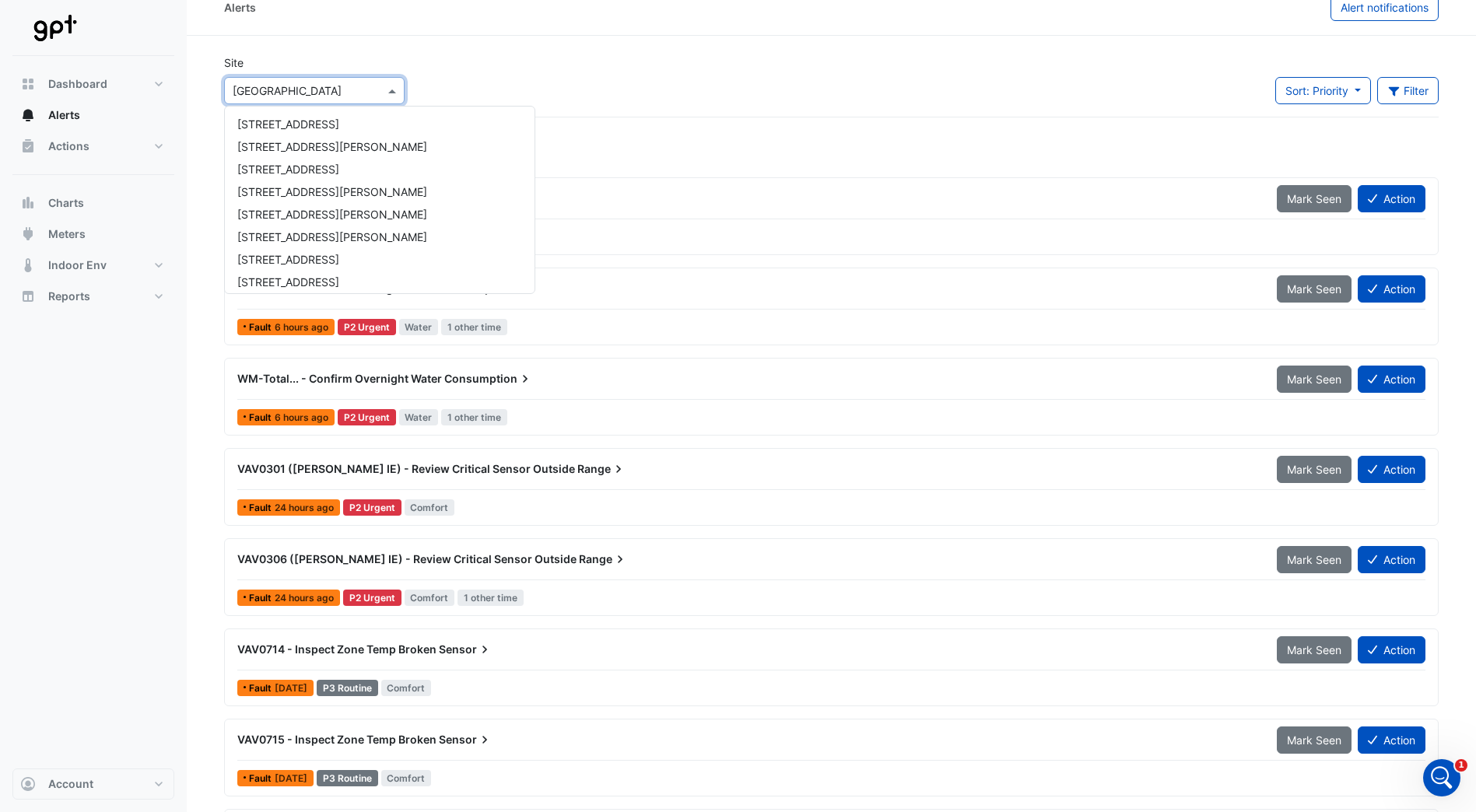
click at [392, 90] on span at bounding box center [394, 91] width 19 height 17
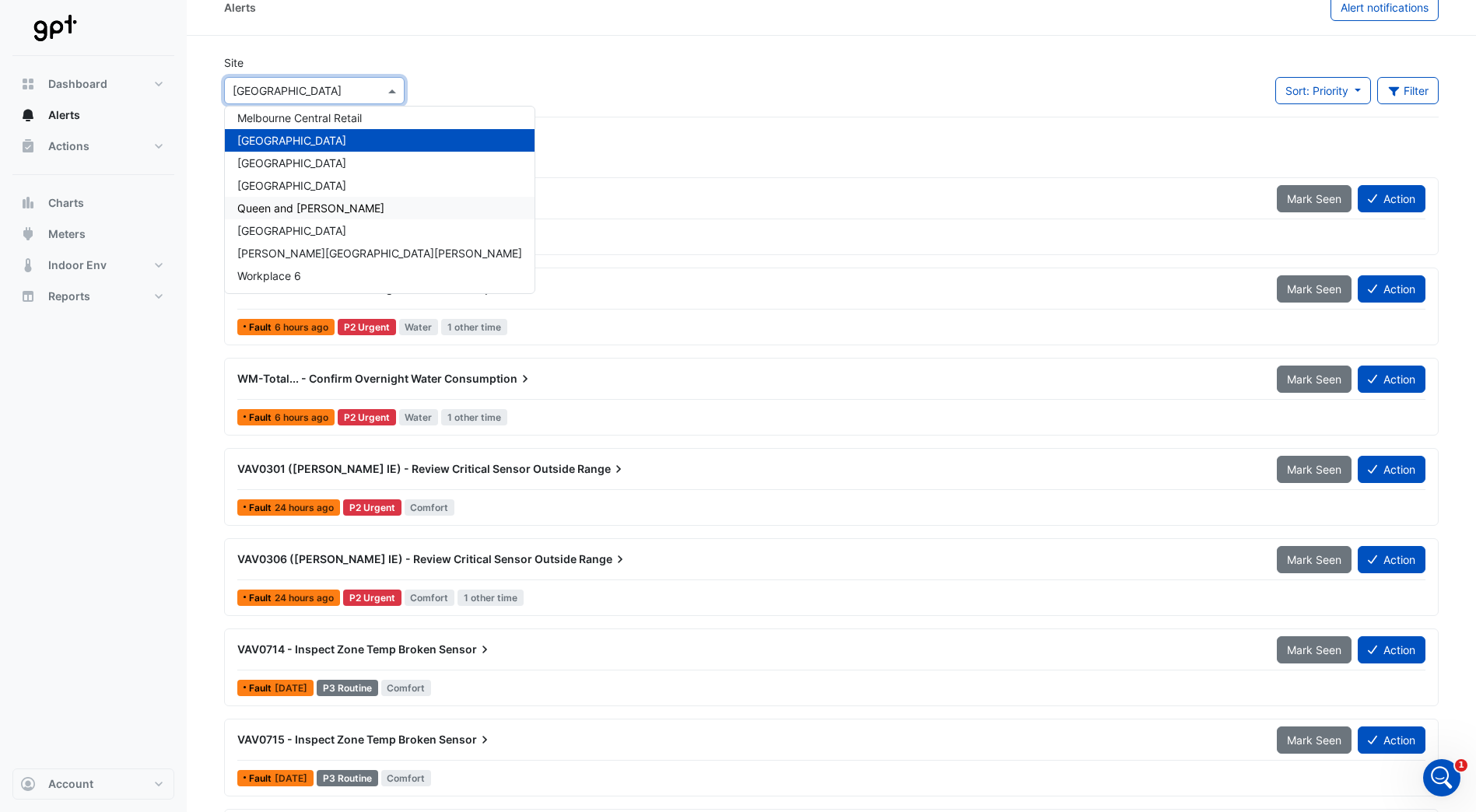
click at [323, 205] on span "Queen and [PERSON_NAME]" at bounding box center [310, 208] width 147 height 13
